Goal: Information Seeking & Learning: Check status

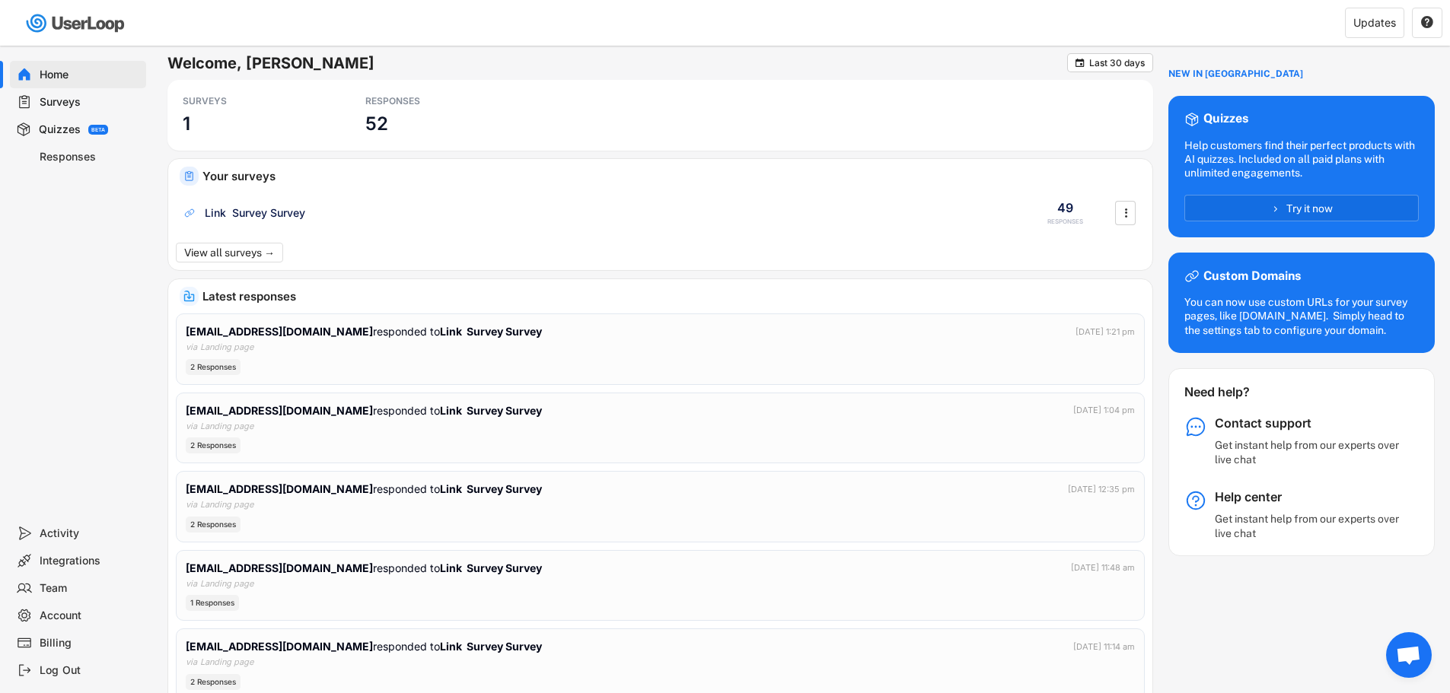
drag, startPoint x: 76, startPoint y: 103, endPoint x: 89, endPoint y: 103, distance: 13.0
click at [76, 103] on div "Surveys" at bounding box center [90, 102] width 100 height 14
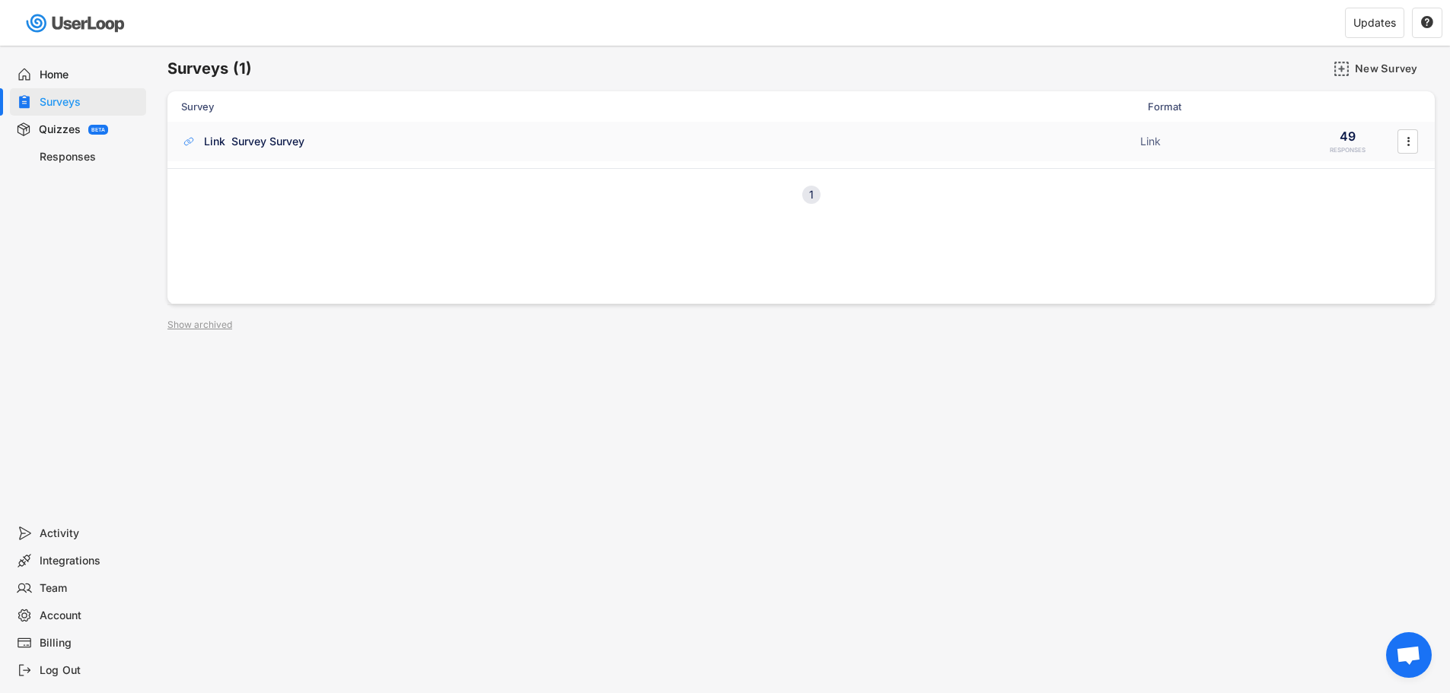
click at [907, 140] on div "Link Survey Survey ACTIVE" at bounding box center [656, 141] width 950 height 16
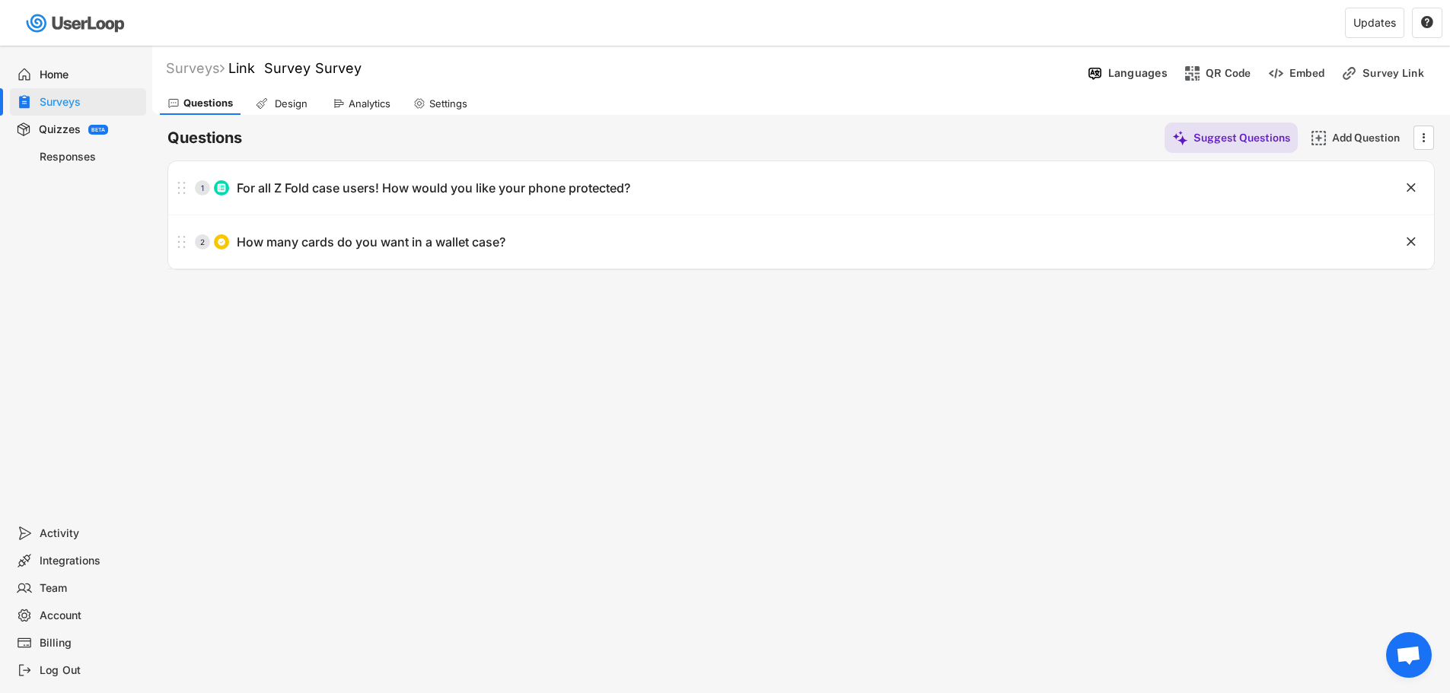
click at [368, 100] on div "Analytics" at bounding box center [370, 103] width 42 height 13
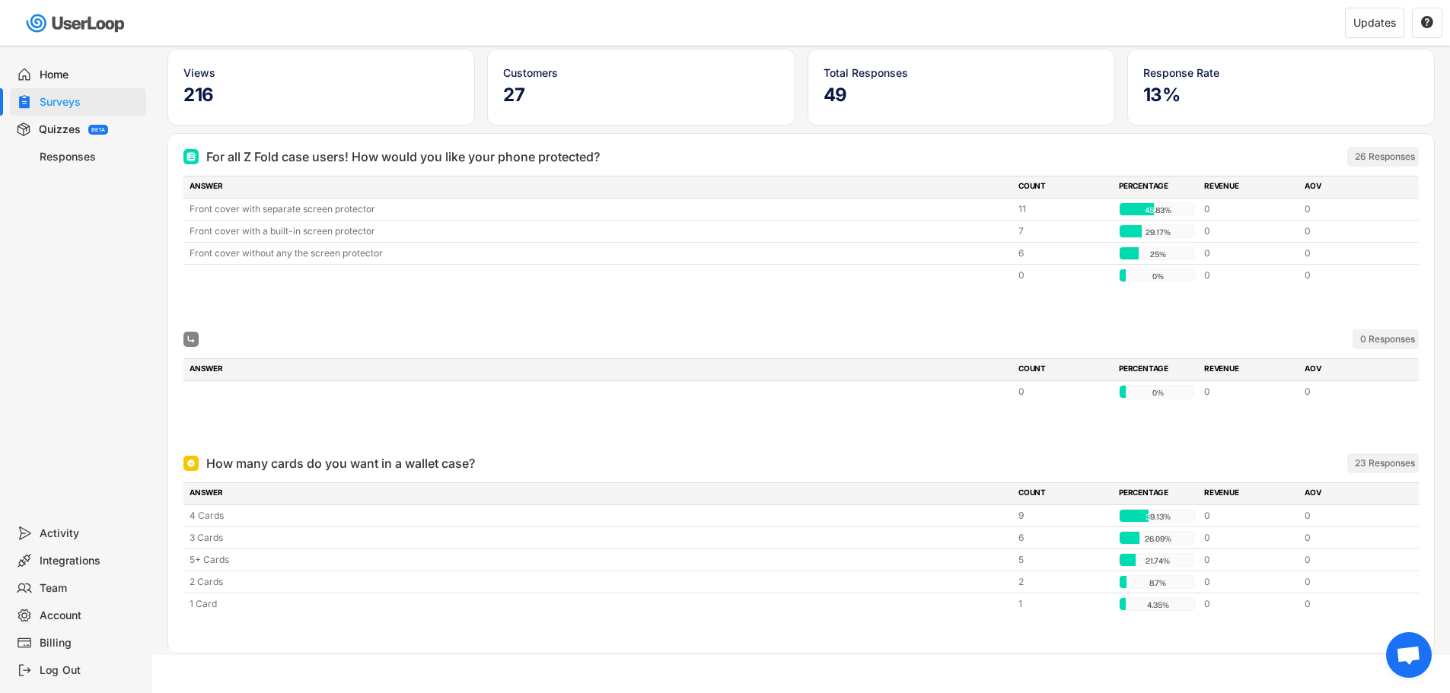
scroll to position [116, 0]
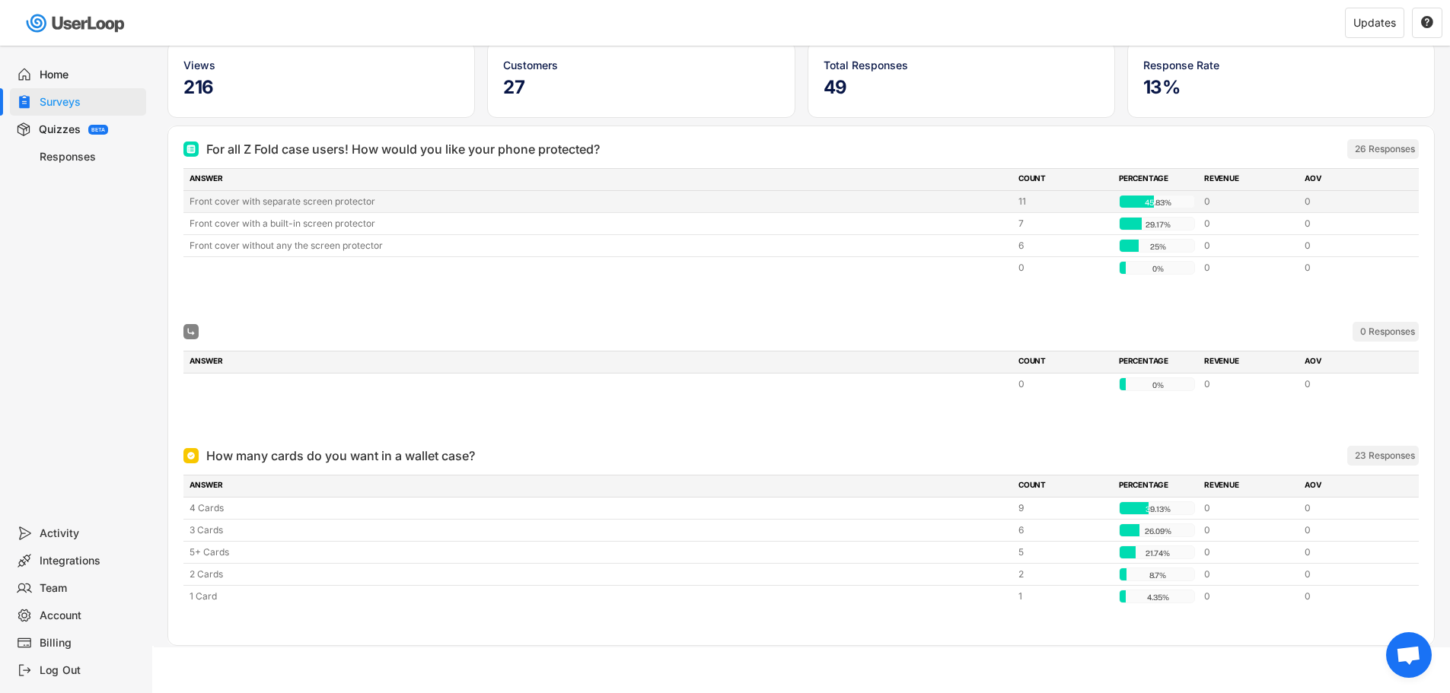
click at [307, 209] on div "Front cover with separate screen protector 11 45.83% 45.83% 0 0" at bounding box center [800, 201] width 1235 height 21
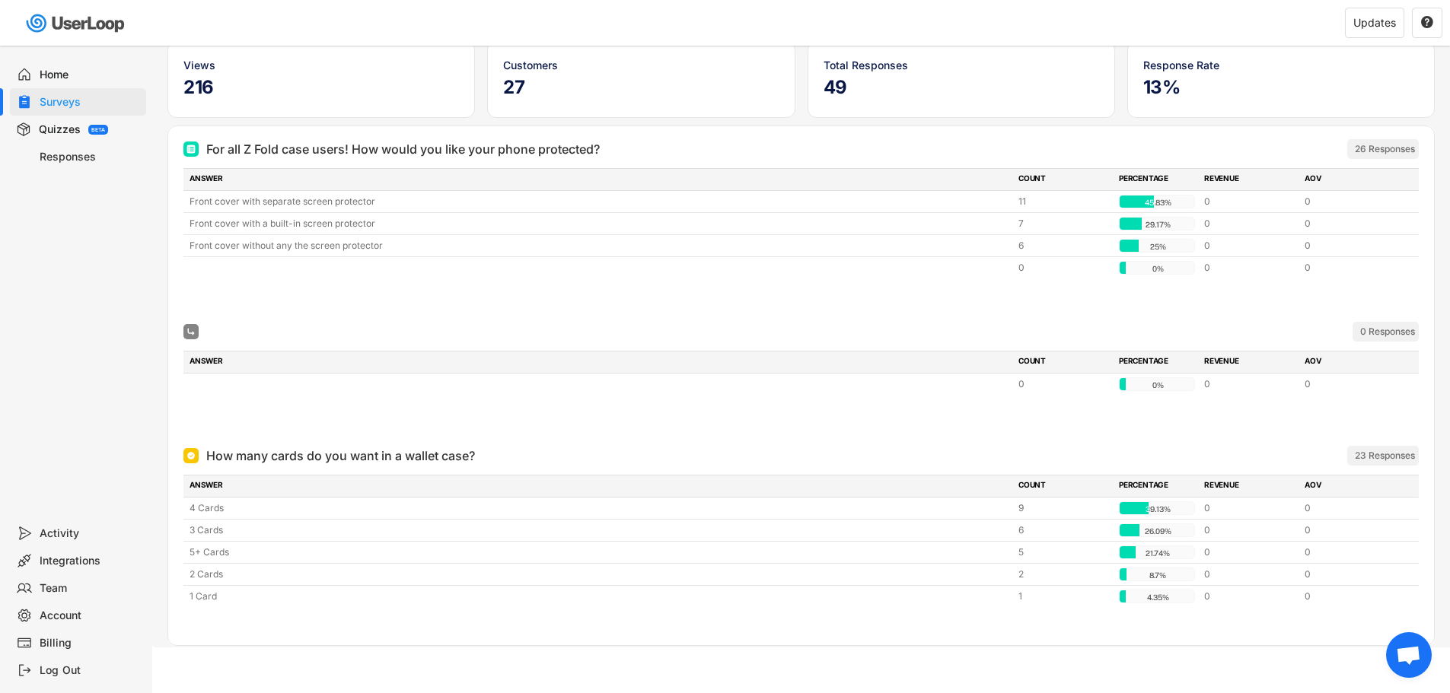
click at [387, 318] on div "0 Responses" at bounding box center [800, 332] width 1235 height 30
